Goal: Task Accomplishment & Management: Use online tool/utility

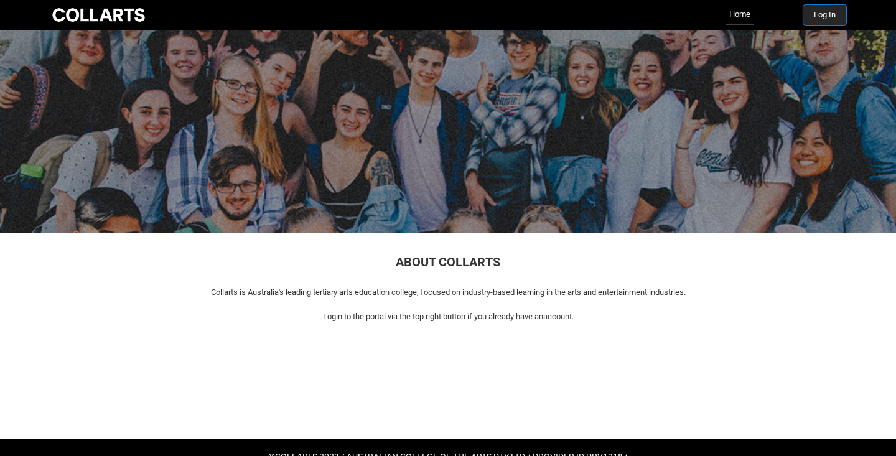
click at [819, 14] on button "Log In" at bounding box center [824, 15] width 43 height 20
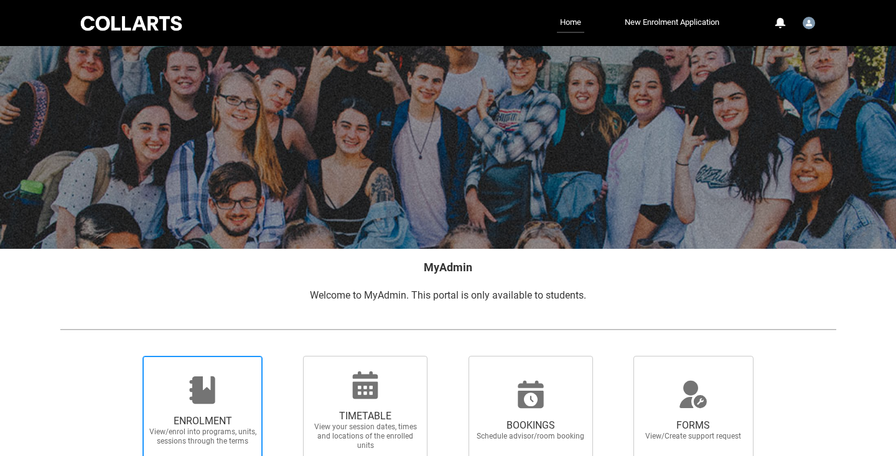
click at [231, 397] on div at bounding box center [202, 390] width 119 height 30
click at [127, 356] on input "ENROLMENT View/enrol into programs, units, sessions through the terms" at bounding box center [127, 355] width 1 height 1
radio input "true"
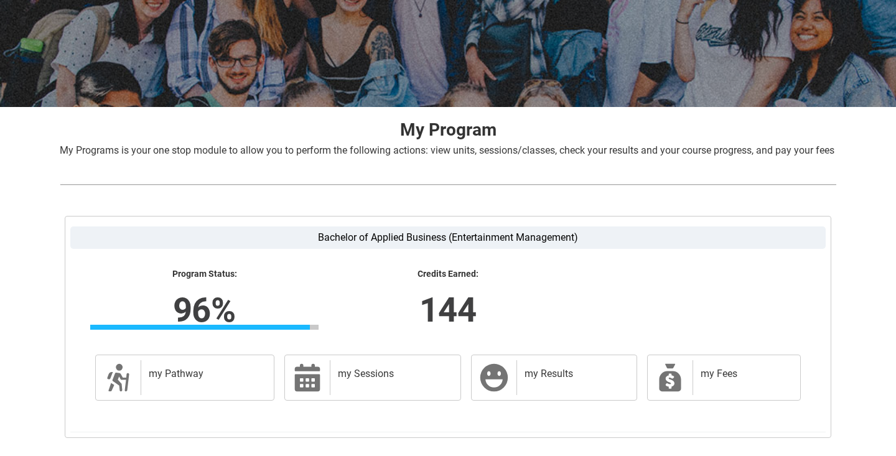
scroll to position [176, 0]
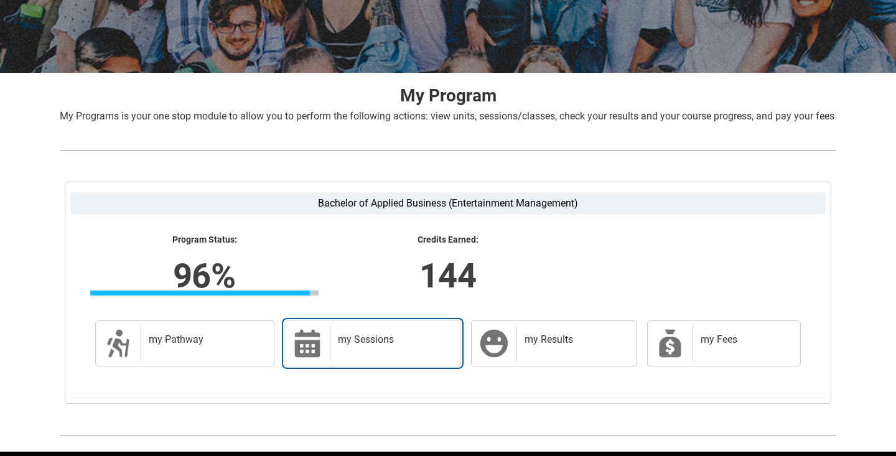
click at [343, 361] on div "my Sessions" at bounding box center [393, 343] width 126 height 35
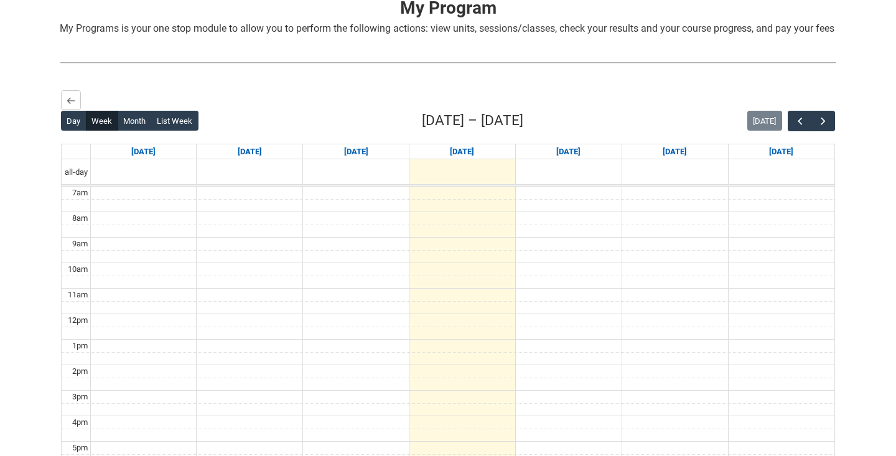
scroll to position [282, 0]
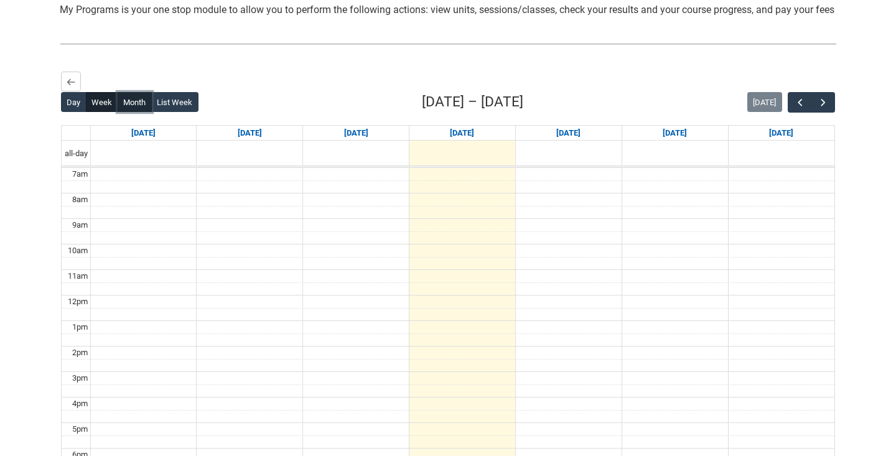
click at [132, 112] on button "Month" at bounding box center [135, 102] width 34 height 20
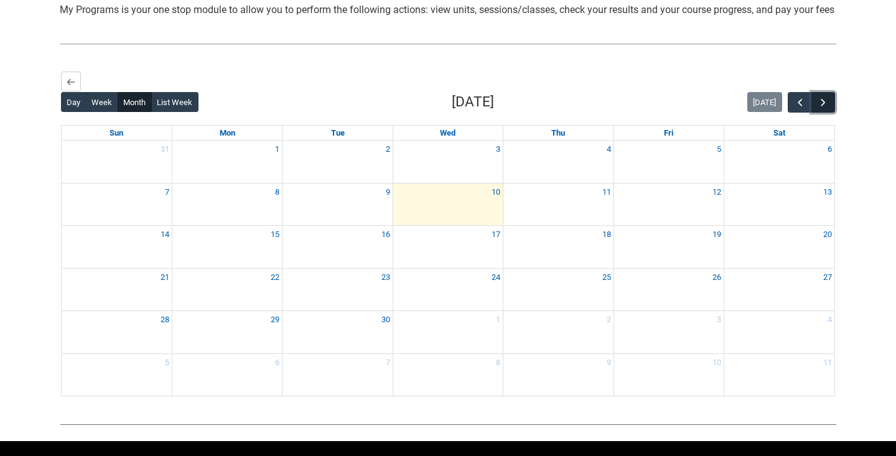
click at [823, 111] on button "button" at bounding box center [823, 102] width 24 height 21
